Goal: Task Accomplishment & Management: Complete application form

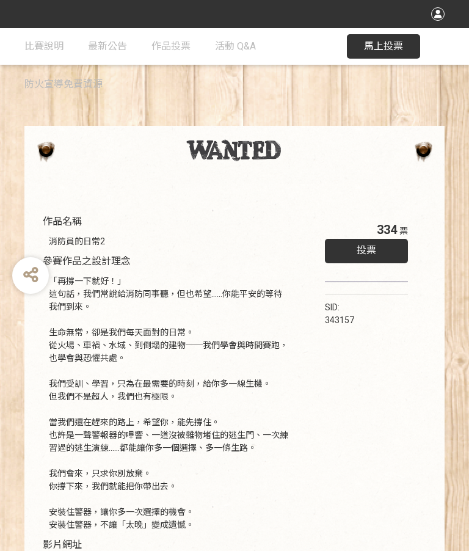
click at [382, 251] on div "投票" at bounding box center [366, 251] width 83 height 24
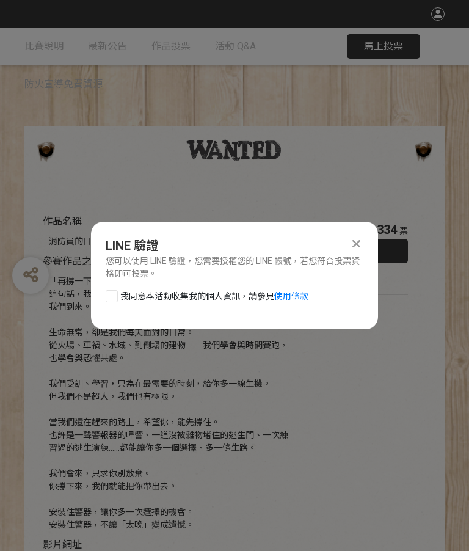
click at [115, 295] on div at bounding box center [112, 296] width 12 height 12
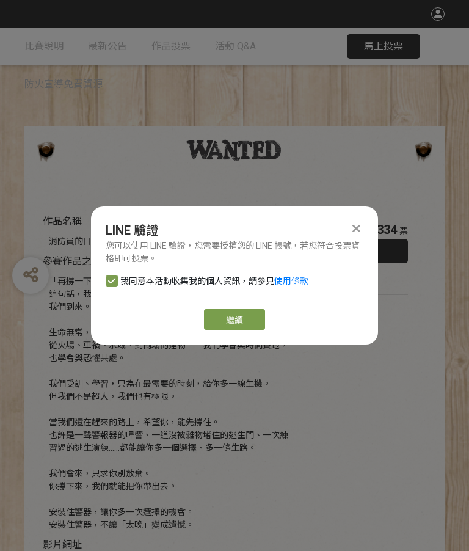
checkbox input "true"
click at [241, 318] on link "繼續" at bounding box center [234, 319] width 61 height 21
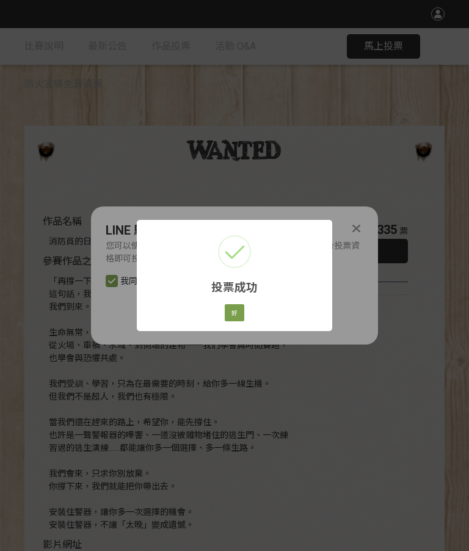
click at [231, 310] on button "好" at bounding box center [235, 312] width 20 height 17
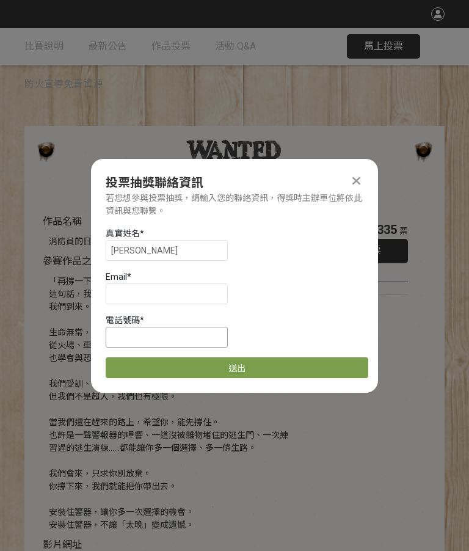
click at [177, 335] on input at bounding box center [167, 337] width 122 height 21
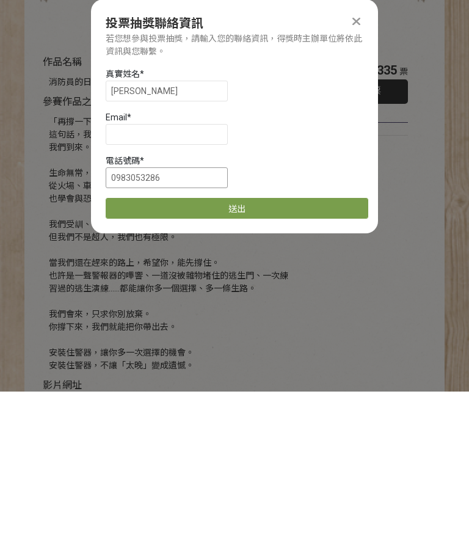
type input "0983053286"
click at [168, 240] on input "[PERSON_NAME]" at bounding box center [167, 250] width 122 height 21
type input "鄭"
type input "慶長"
click at [155, 283] on input at bounding box center [167, 293] width 122 height 21
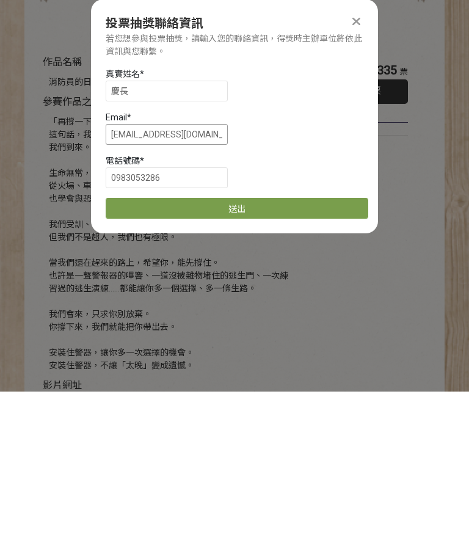
type input "[EMAIL_ADDRESS][DOMAIN_NAME]"
click at [121, 240] on input "慶長" at bounding box center [167, 250] width 122 height 21
click at [183, 240] on input "[PERSON_NAME]" at bounding box center [167, 250] width 122 height 21
type input "[PERSON_NAME]"
click at [269, 357] on button "送出" at bounding box center [237, 367] width 263 height 21
